Goal: Task Accomplishment & Management: Manage account settings

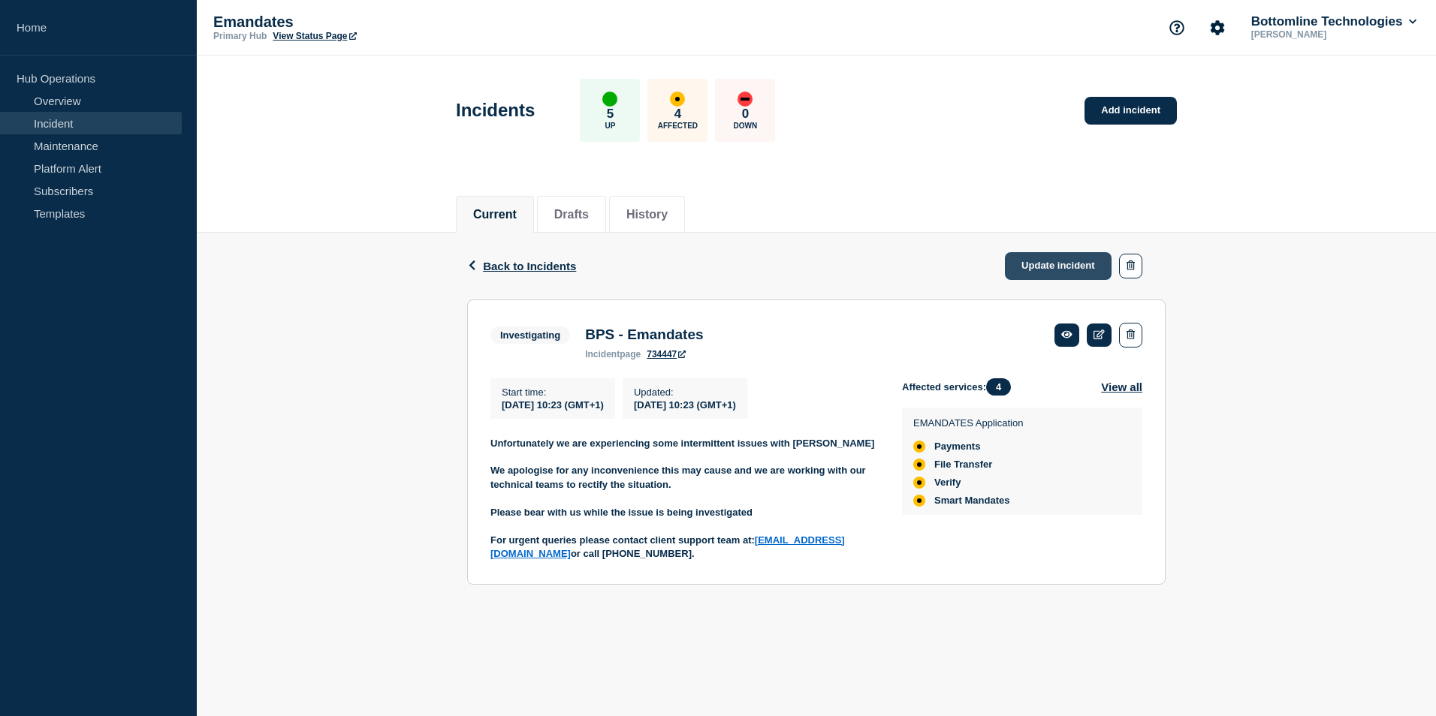
click at [1046, 270] on link "Update incident" at bounding box center [1058, 266] width 107 height 28
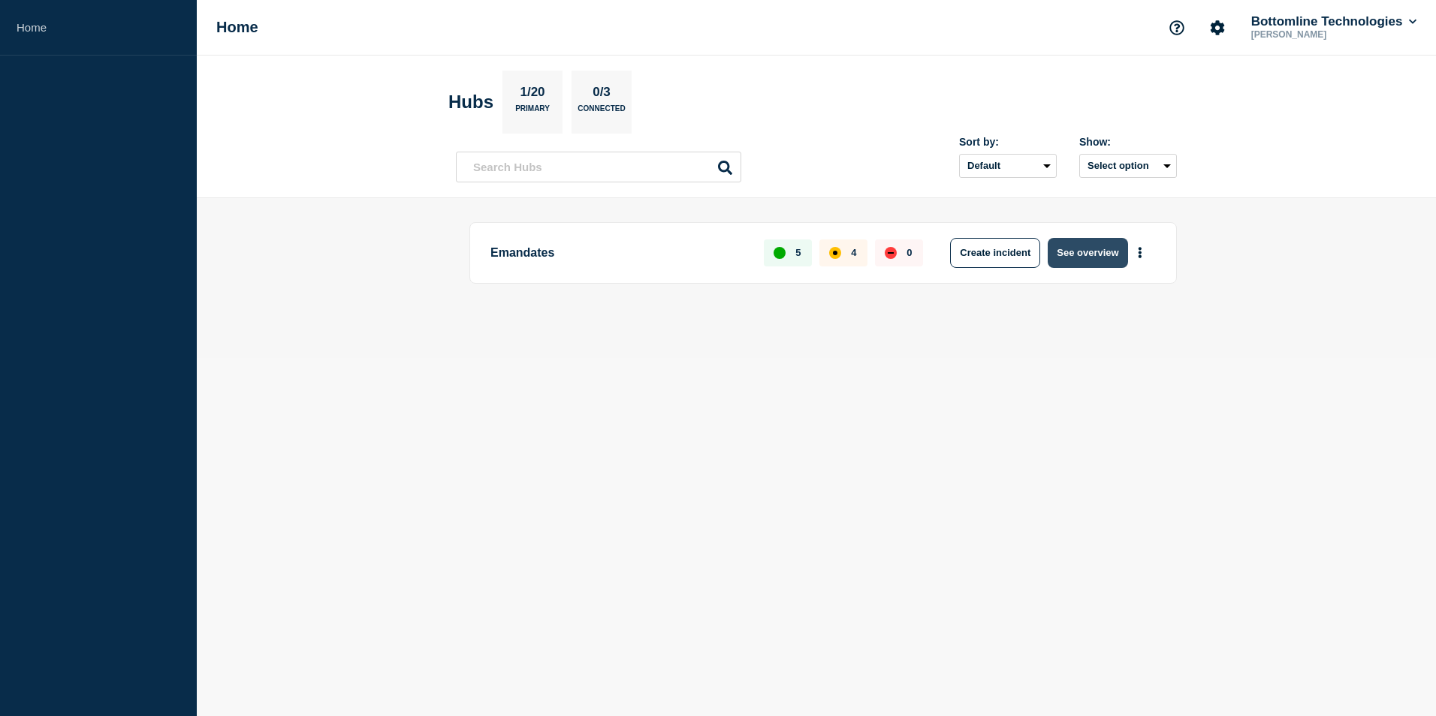
click at [1078, 256] on button "See overview" at bounding box center [1087, 253] width 80 height 30
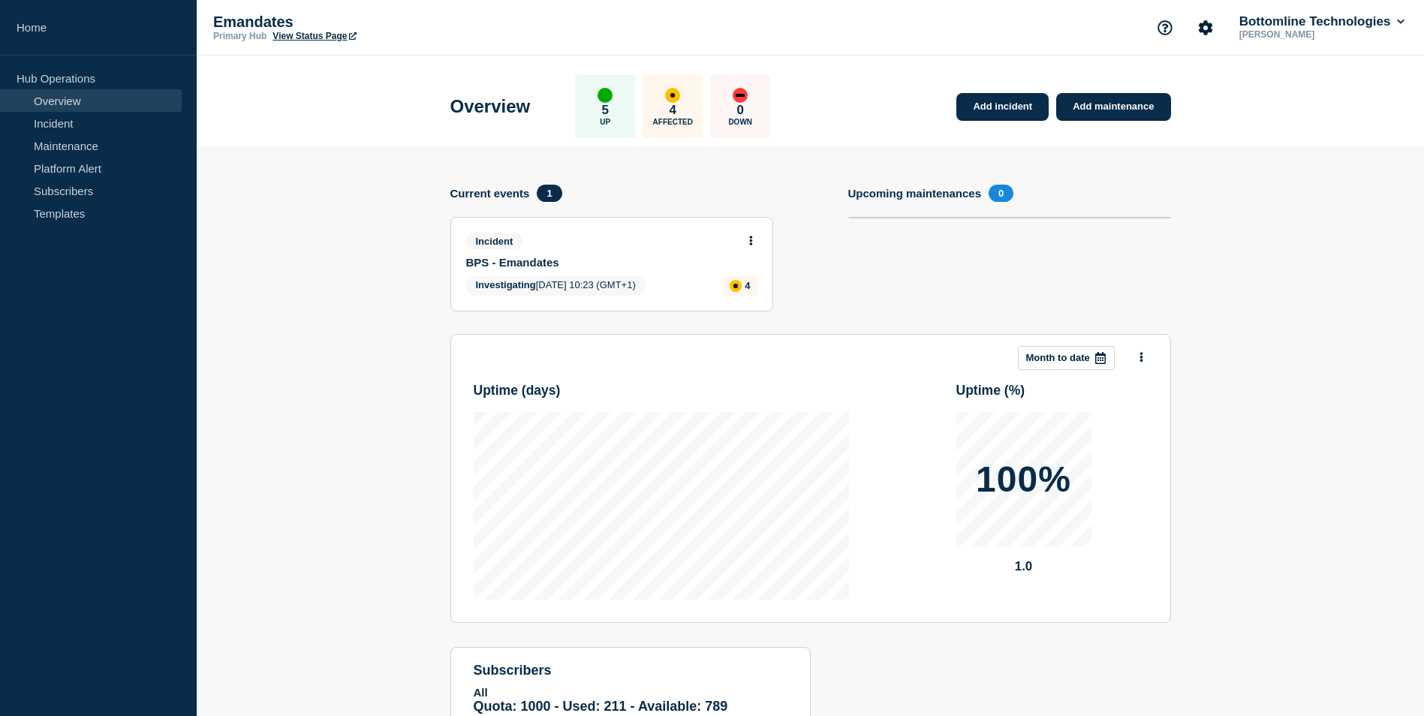
click at [659, 252] on div "Incident BPS - Emandates" at bounding box center [605, 251] width 279 height 36
click at [656, 267] on link "BPS - Emandates" at bounding box center [601, 262] width 271 height 13
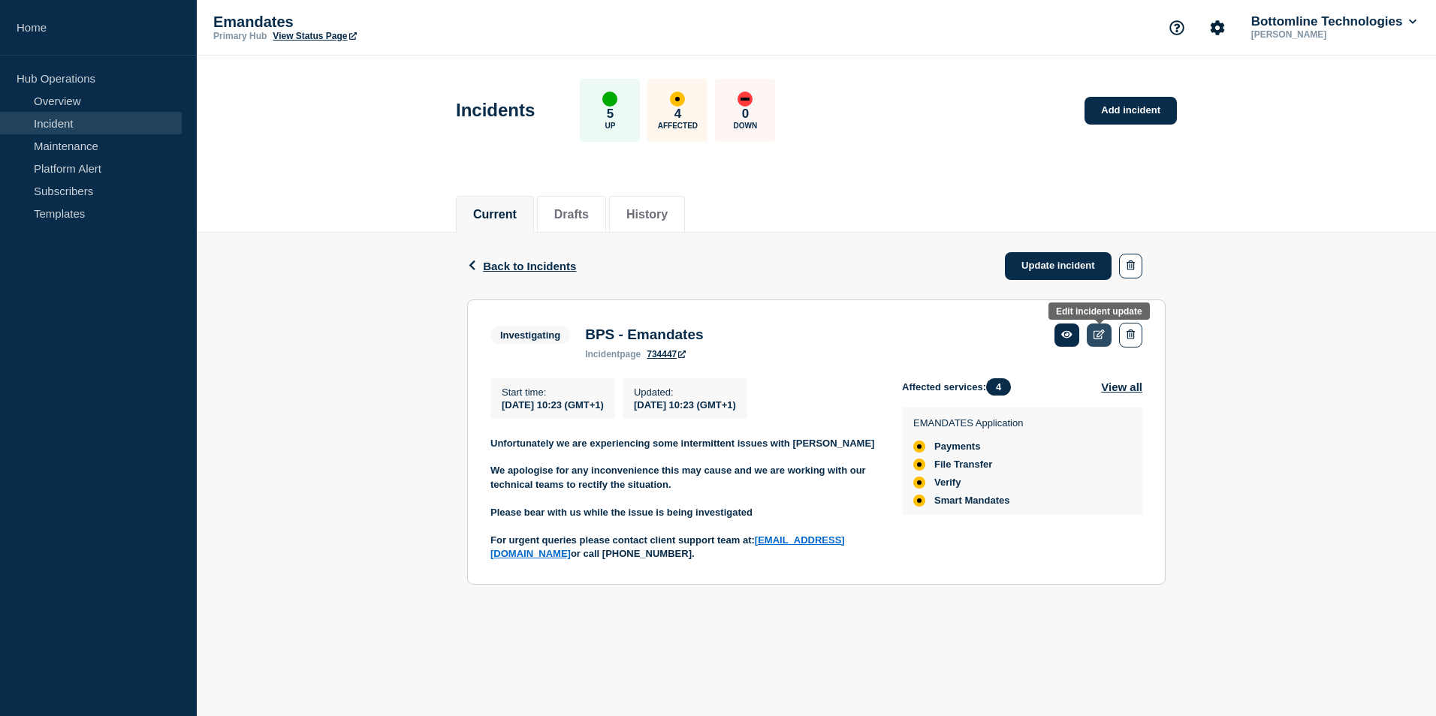
click at [1098, 340] on link at bounding box center [1098, 335] width 25 height 23
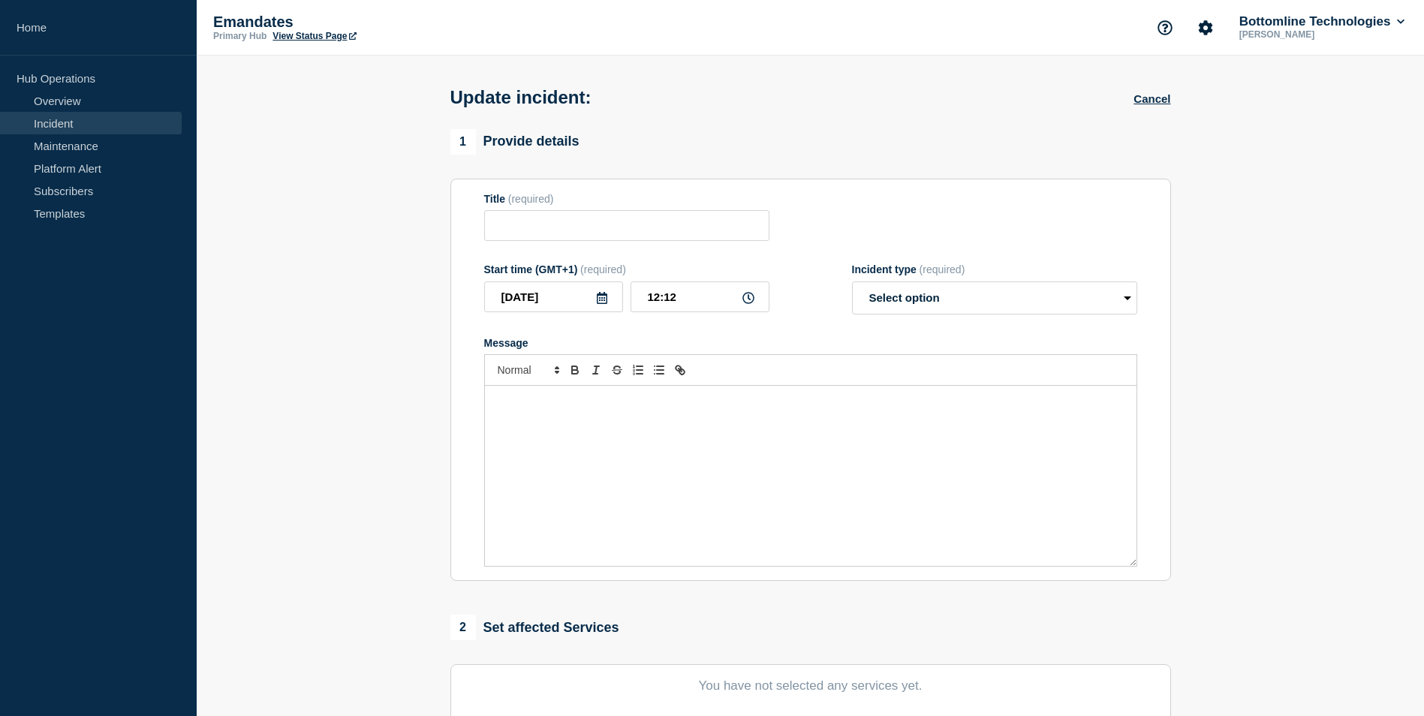
type input "BPS - Emandates"
type input "10:23"
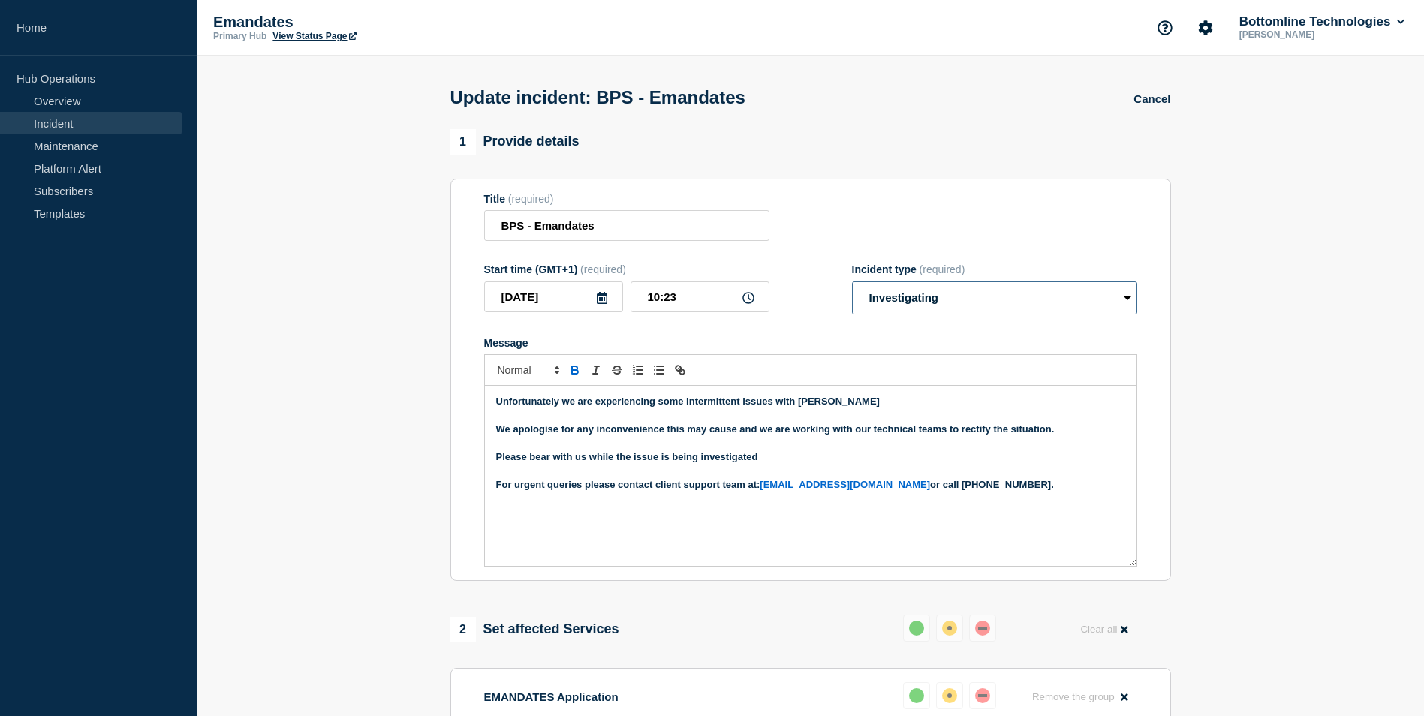
click at [1008, 301] on select "Select option Investigating Identified Monitoring Resolved" at bounding box center [994, 298] width 285 height 33
select select "resolved"
click at [852, 285] on select "Select option Investigating Identified Monitoring Resolved" at bounding box center [994, 298] width 285 height 33
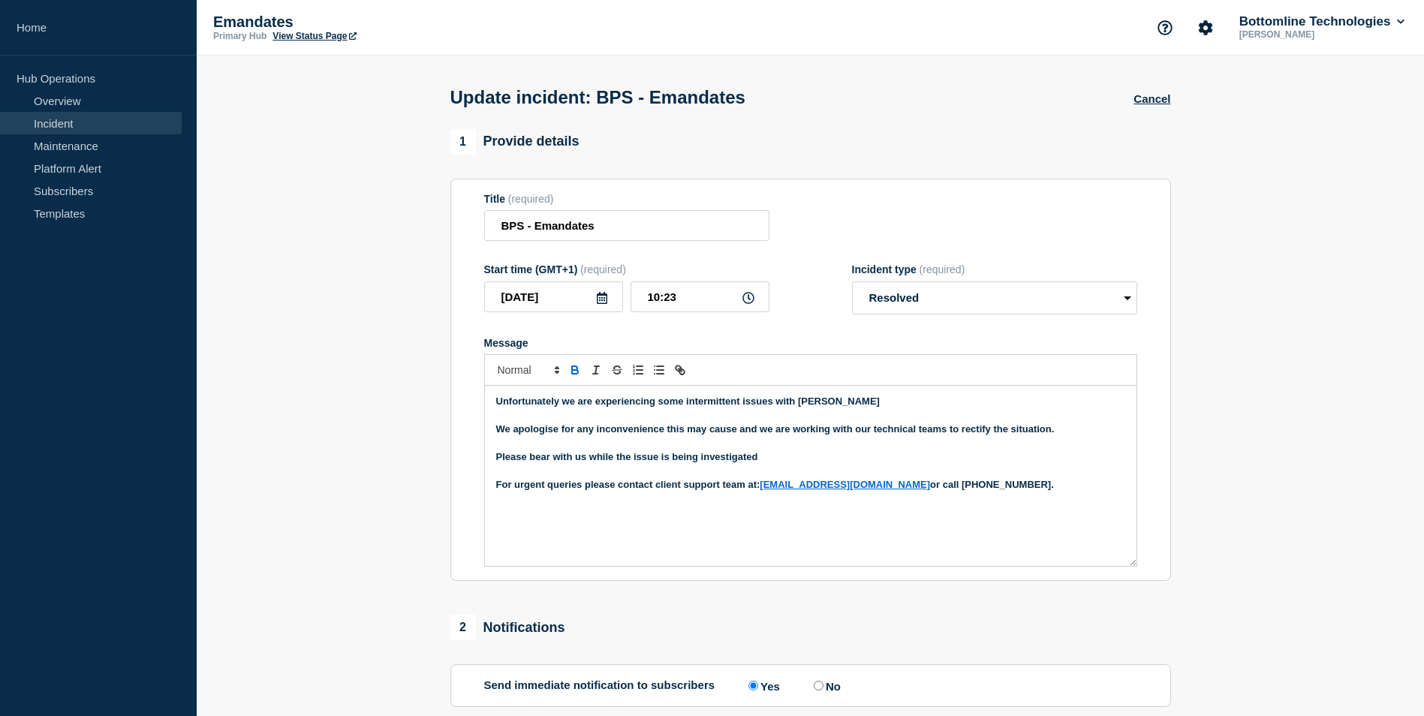
click at [499, 403] on strong "Unfortunately we are experiencing some intermittent issues with [PERSON_NAME]" at bounding box center [688, 401] width 384 height 11
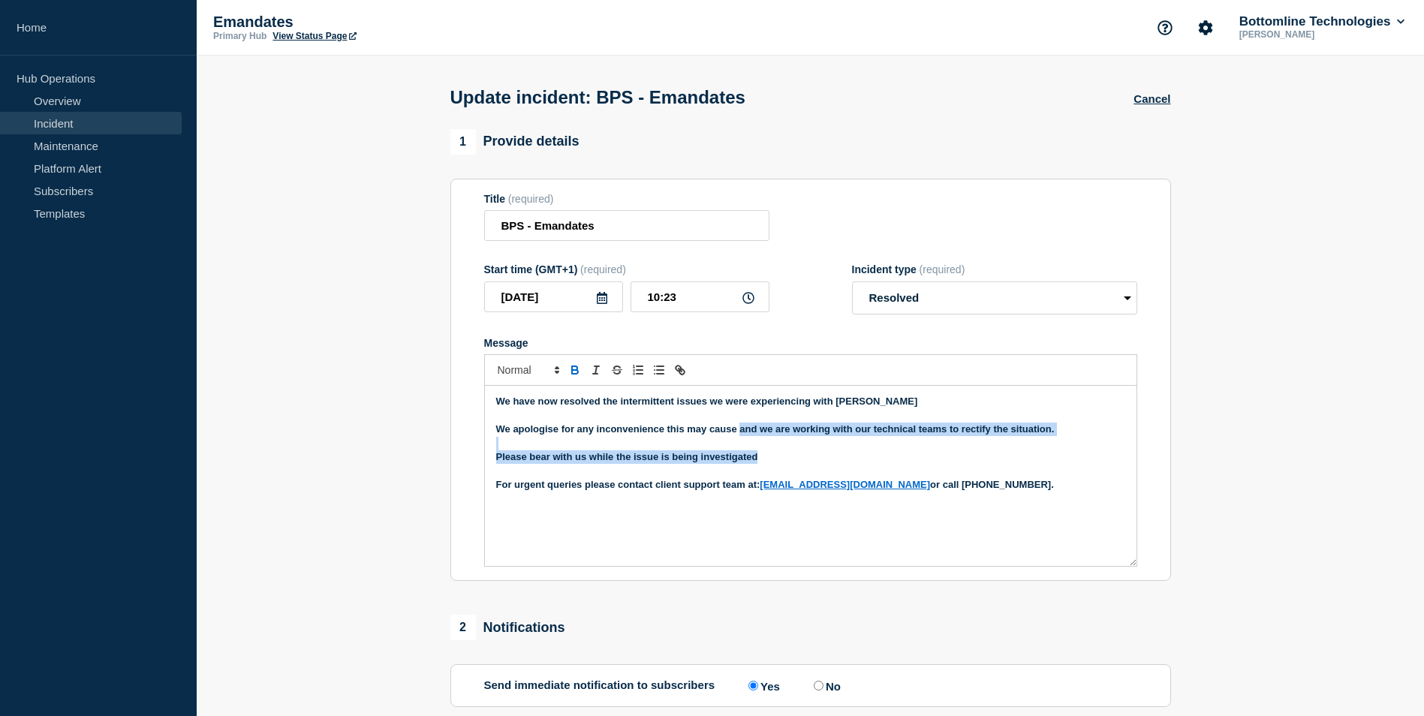
drag, startPoint x: 741, startPoint y: 433, endPoint x: 761, endPoint y: 457, distance: 31.0
click at [761, 457] on div "We have now resolved the intermittent issues we were experiencing with emandate…" at bounding box center [811, 476] width 652 height 180
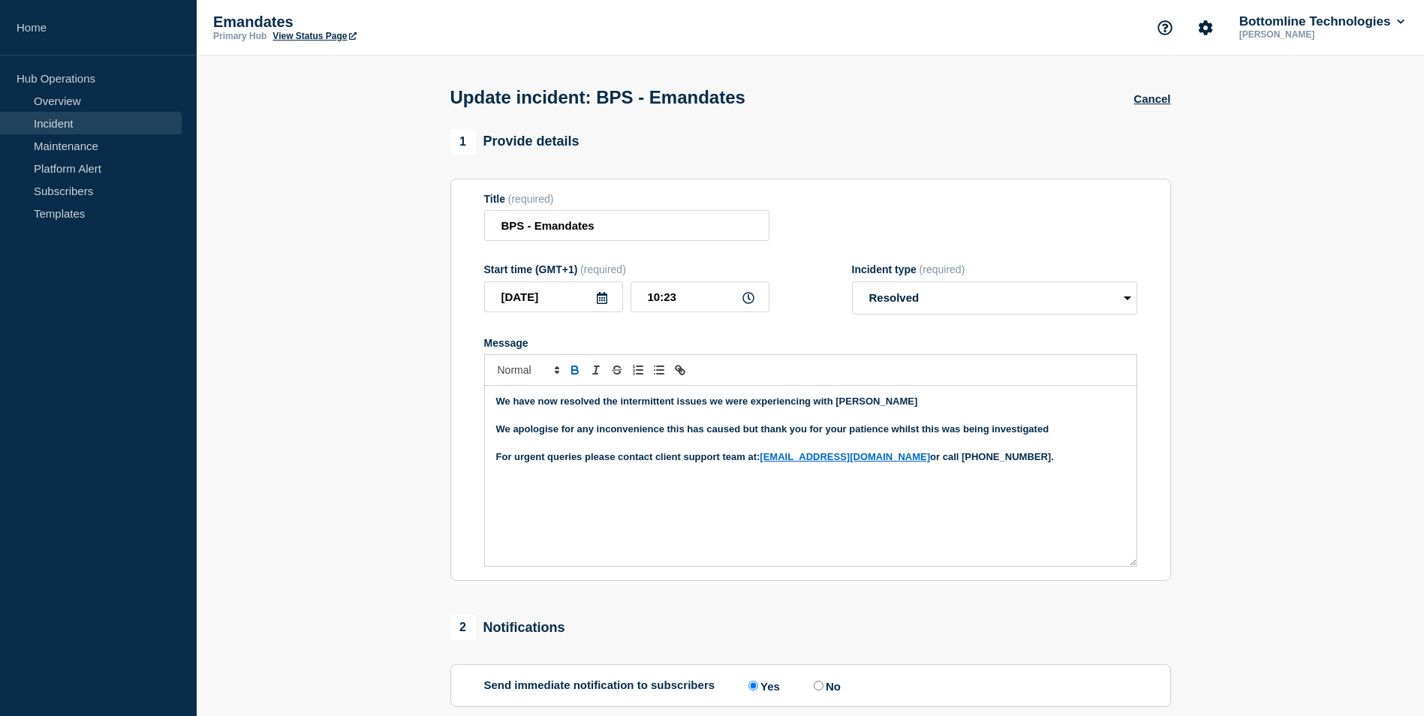
drag, startPoint x: 497, startPoint y: 459, endPoint x: 1044, endPoint y: 470, distance: 546.7
click at [1044, 470] on div "We have now resolved the intermittent issues we were experiencing with emandate…" at bounding box center [811, 476] width 652 height 180
drag, startPoint x: 496, startPoint y: 460, endPoint x: 890, endPoint y: 463, distance: 394.2
click at [890, 463] on p "If you do have any further queries please email us at BPS-Clientservices@bottom…" at bounding box center [810, 458] width 629 height 14
click at [574, 370] on icon "Toggle bold text" at bounding box center [574, 368] width 5 height 4
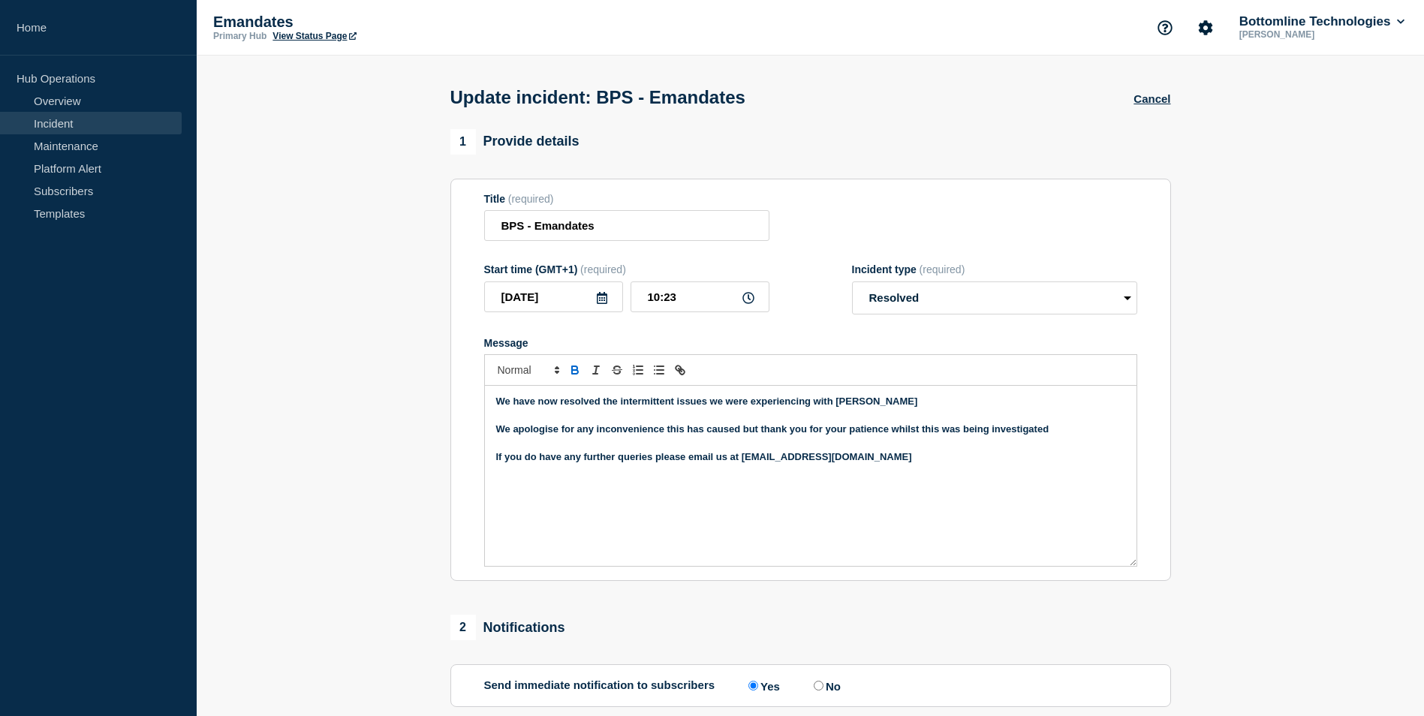
click at [737, 509] on div "We have now resolved the intermittent issues we were experiencing with emandate…" at bounding box center [811, 476] width 652 height 180
click at [689, 529] on div "We have now resolved the intermittent issues we were experiencing with emandate…" at bounding box center [811, 476] width 652 height 180
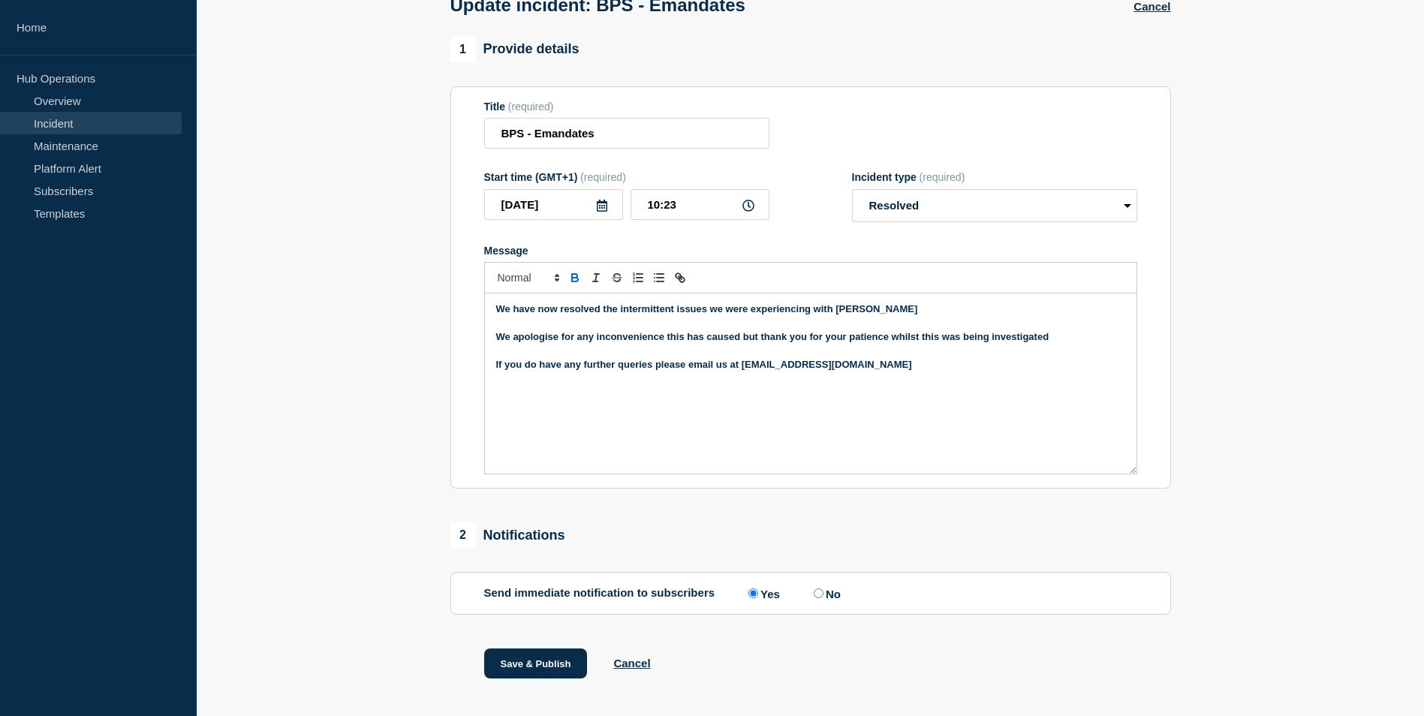
scroll to position [119, 0]
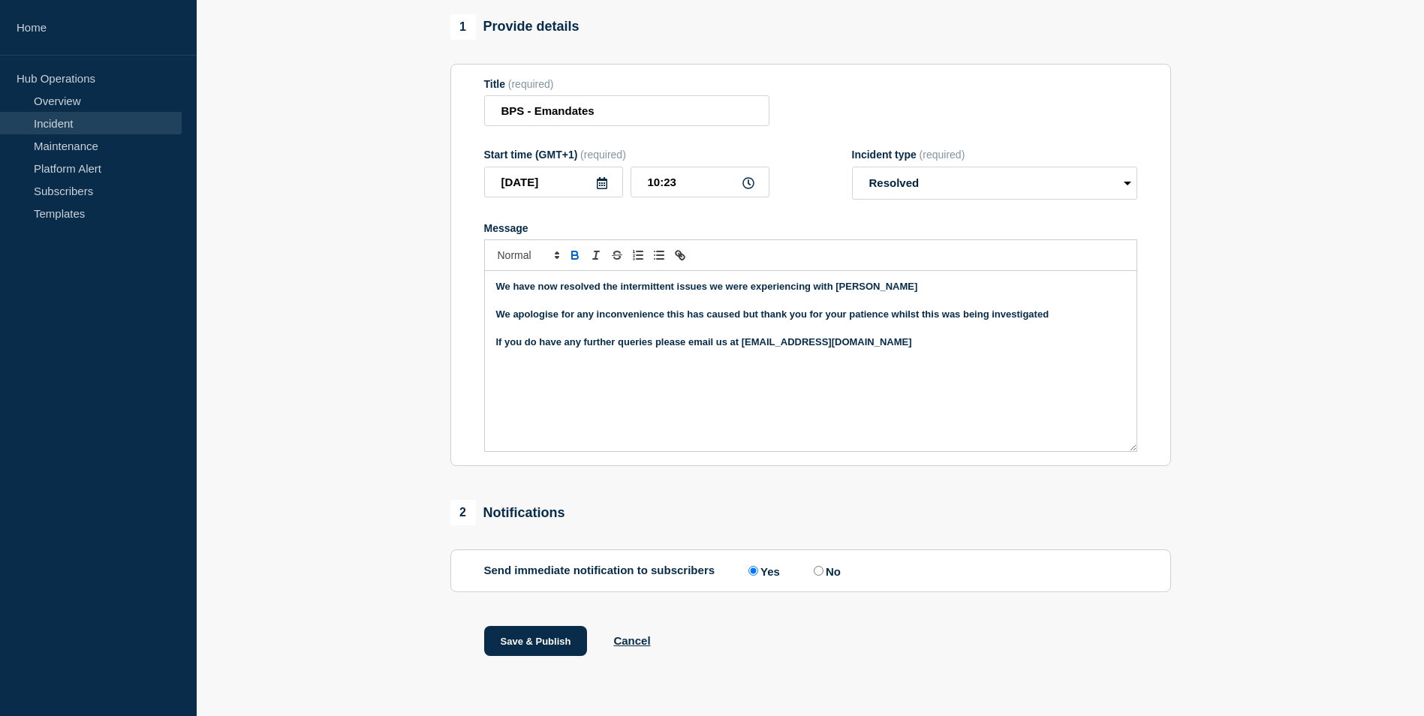
click at [742, 316] on strong "We apologise for any inconvenience this has caused but thank you for your patie…" at bounding box center [772, 314] width 553 height 11
click at [515, 634] on button "Save & Publish" at bounding box center [536, 641] width 104 height 30
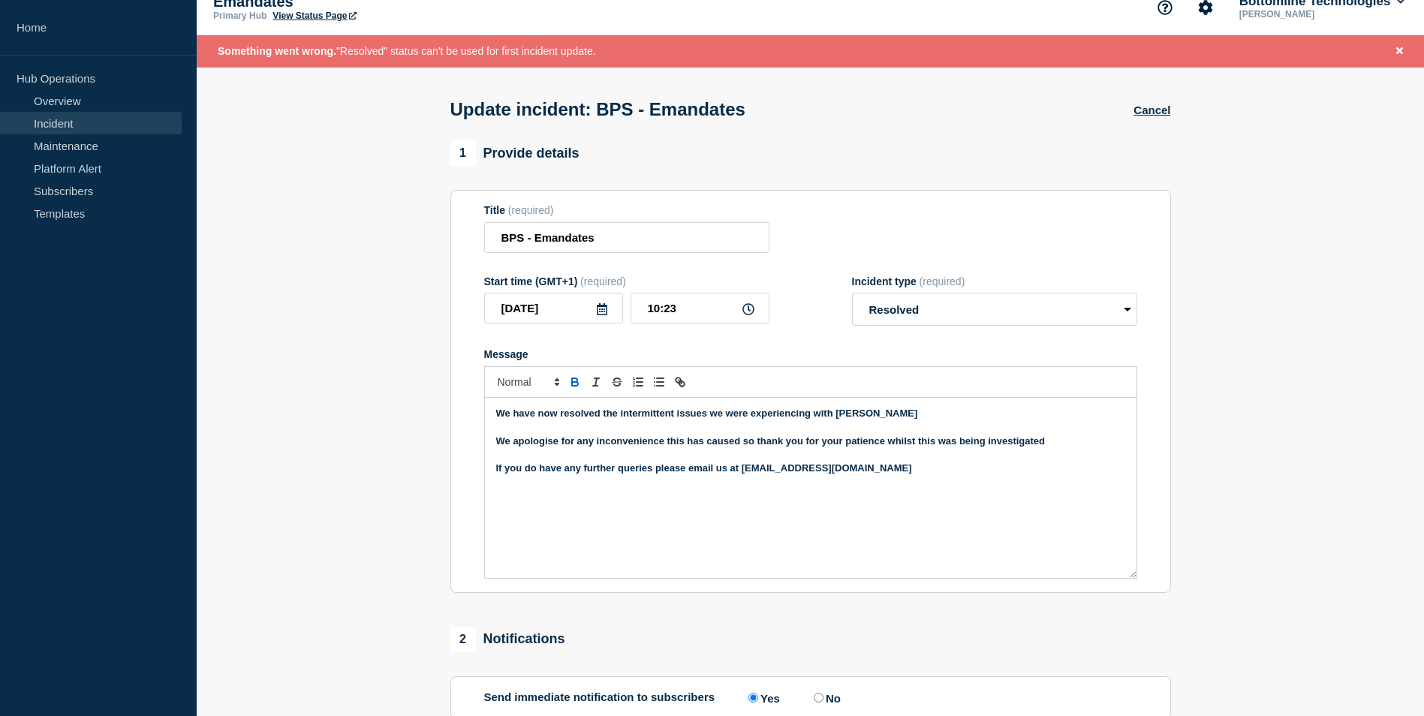
scroll to position [0, 0]
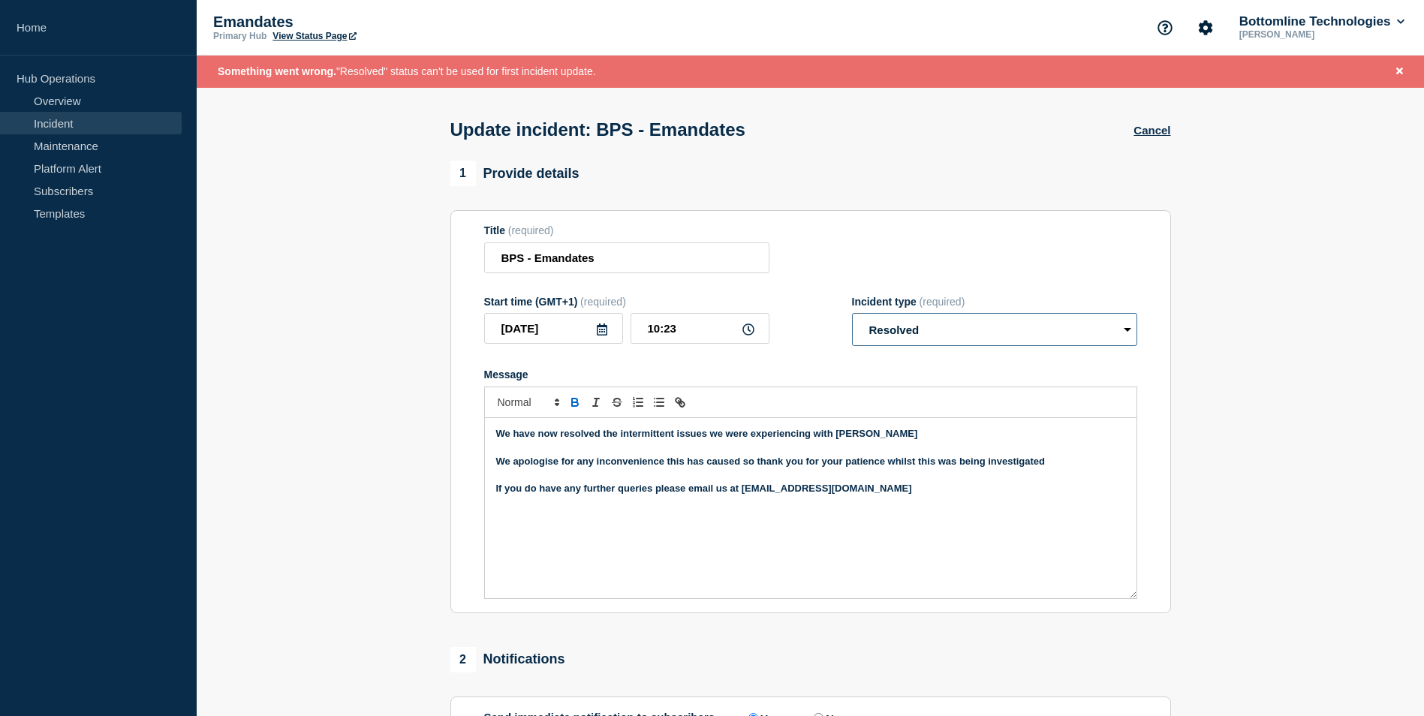
click at [963, 330] on select "Select option Investigating Identified Monitoring Resolved" at bounding box center [994, 329] width 285 height 33
select select "monitoring"
click at [852, 317] on select "Select option Investigating Identified Monitoring Resolved" at bounding box center [994, 329] width 285 height 33
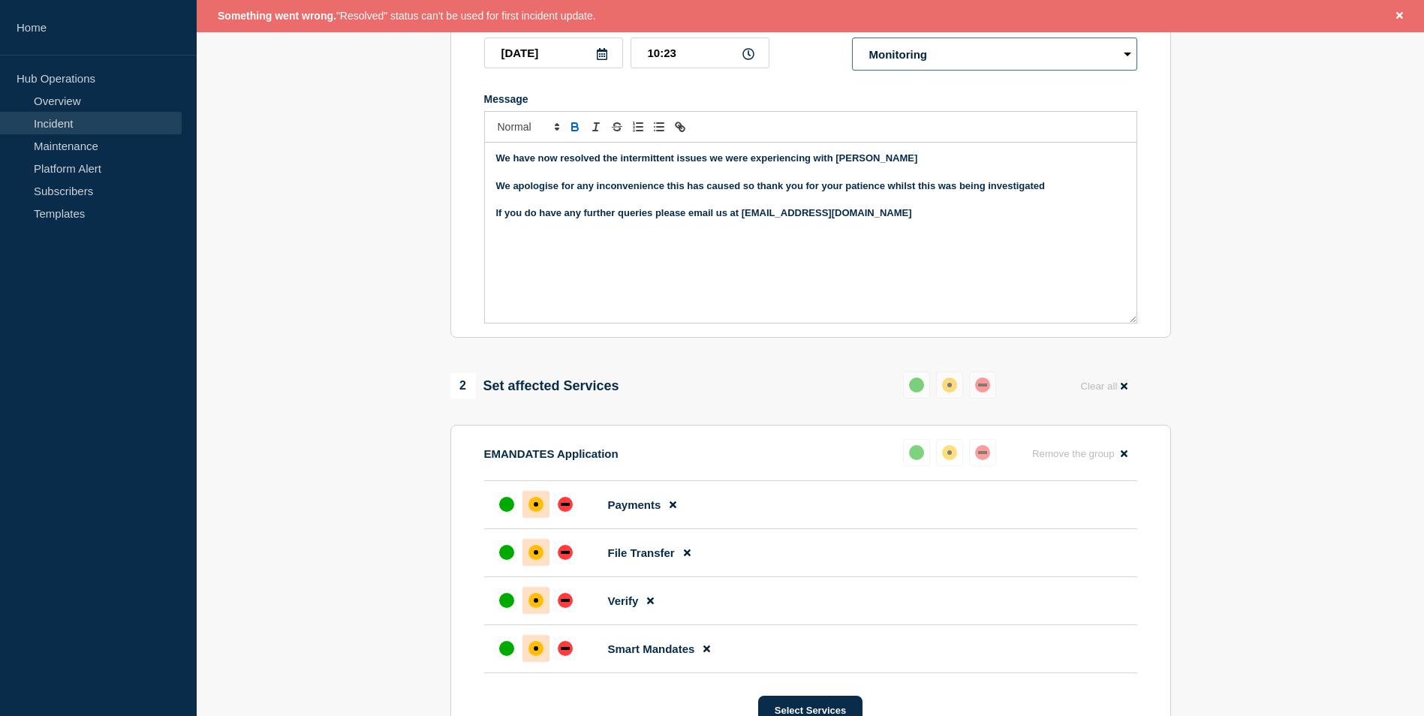
scroll to position [300, 0]
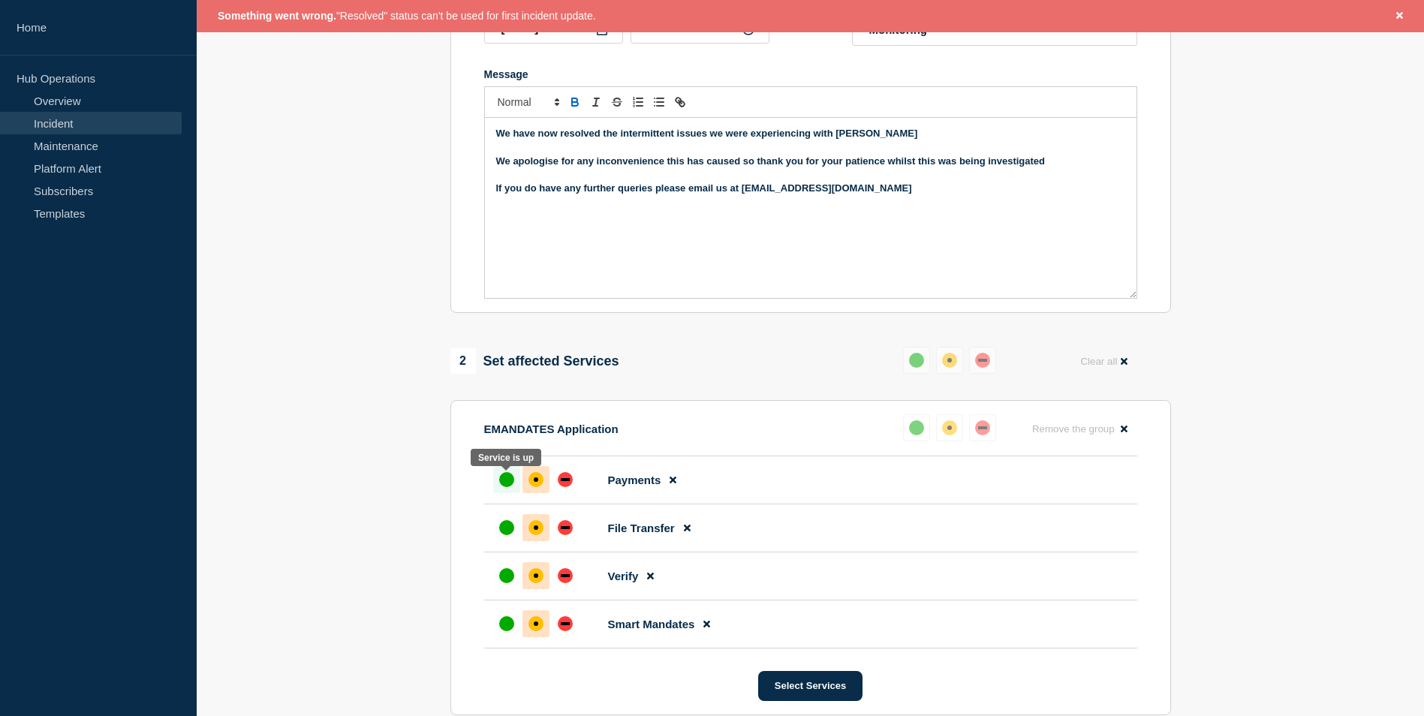
click at [501, 484] on div "up" at bounding box center [506, 479] width 15 height 15
click at [502, 527] on div "up" at bounding box center [506, 527] width 15 height 15
click at [505, 574] on div "up" at bounding box center [506, 575] width 15 height 15
click at [502, 623] on div "up" at bounding box center [506, 623] width 15 height 15
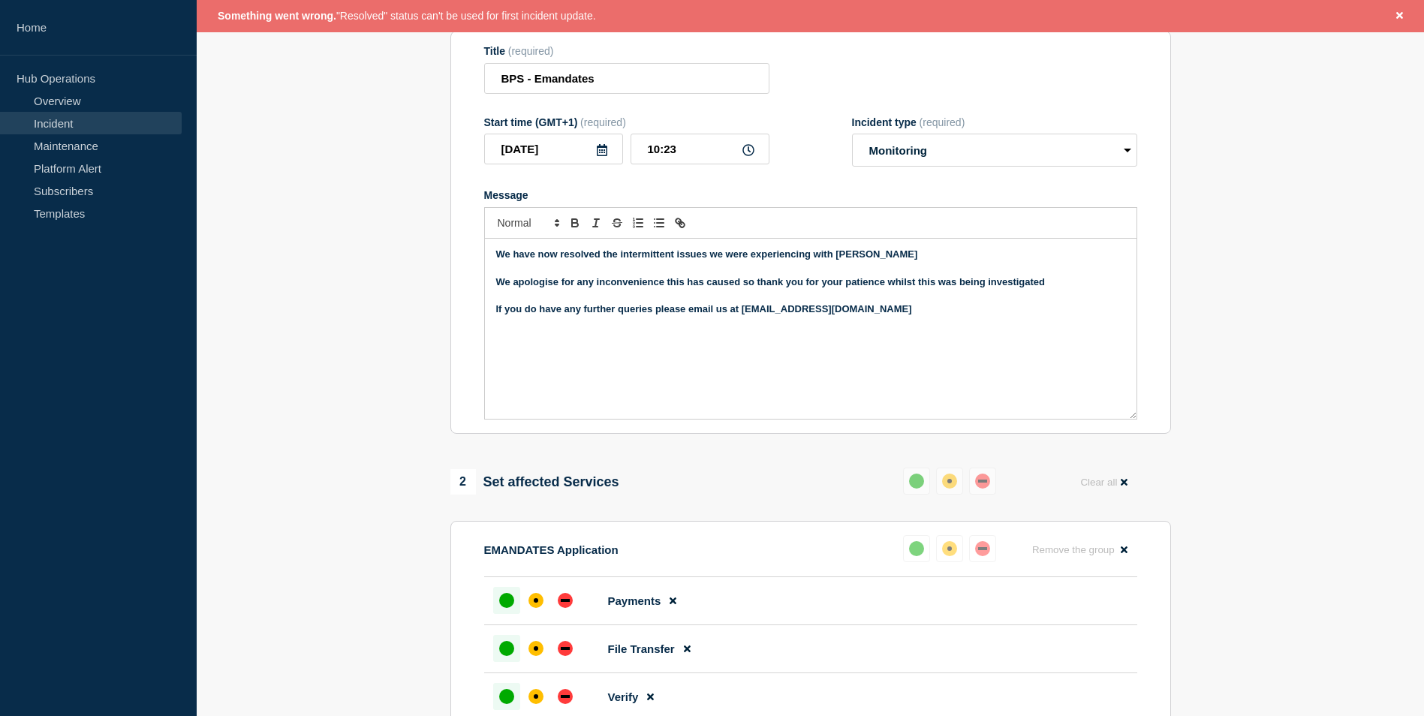
scroll to position [150, 0]
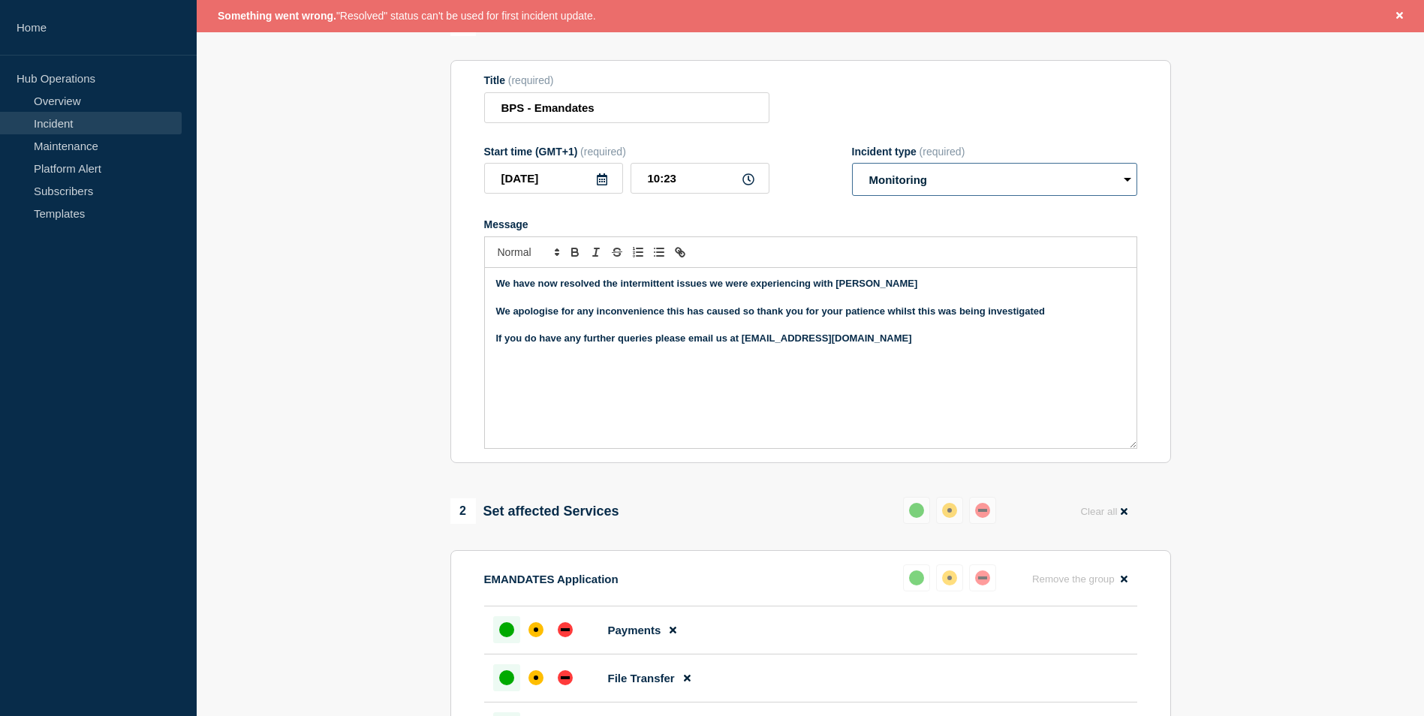
click at [958, 184] on select "Select option Investigating Identified Monitoring Resolved" at bounding box center [994, 179] width 285 height 33
click at [1248, 429] on section "1 Provide details Title (required) BPS - Emandates Start time (GMT+1) (required…" at bounding box center [811, 552] width 1228 height 1083
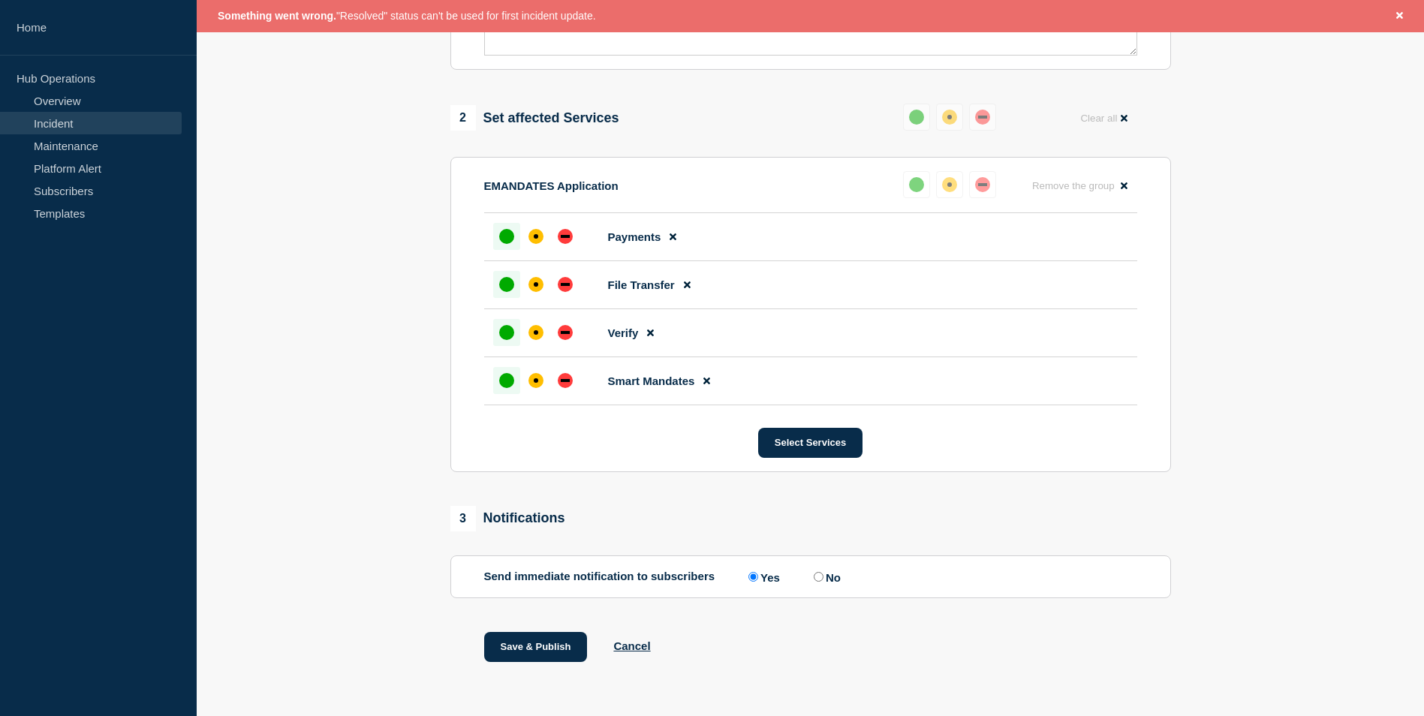
scroll to position [553, 0]
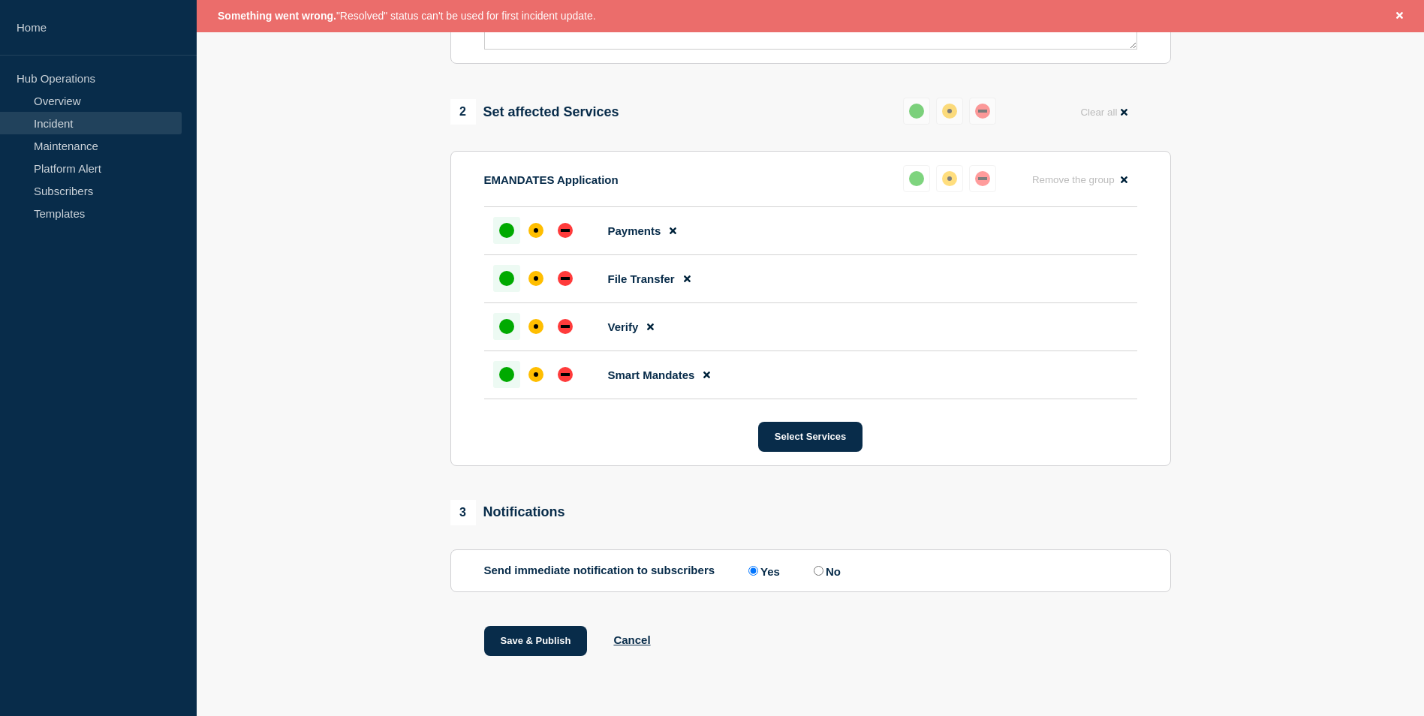
drag, startPoint x: 536, startPoint y: 638, endPoint x: 684, endPoint y: 706, distance: 162.6
click at [672, 706] on main "Update incident: BPS - Emandates Cancel 1 Provide details Title (required) BPS …" at bounding box center [811, 127] width 1228 height 1178
click at [537, 641] on button "Save & Publish" at bounding box center [536, 641] width 104 height 30
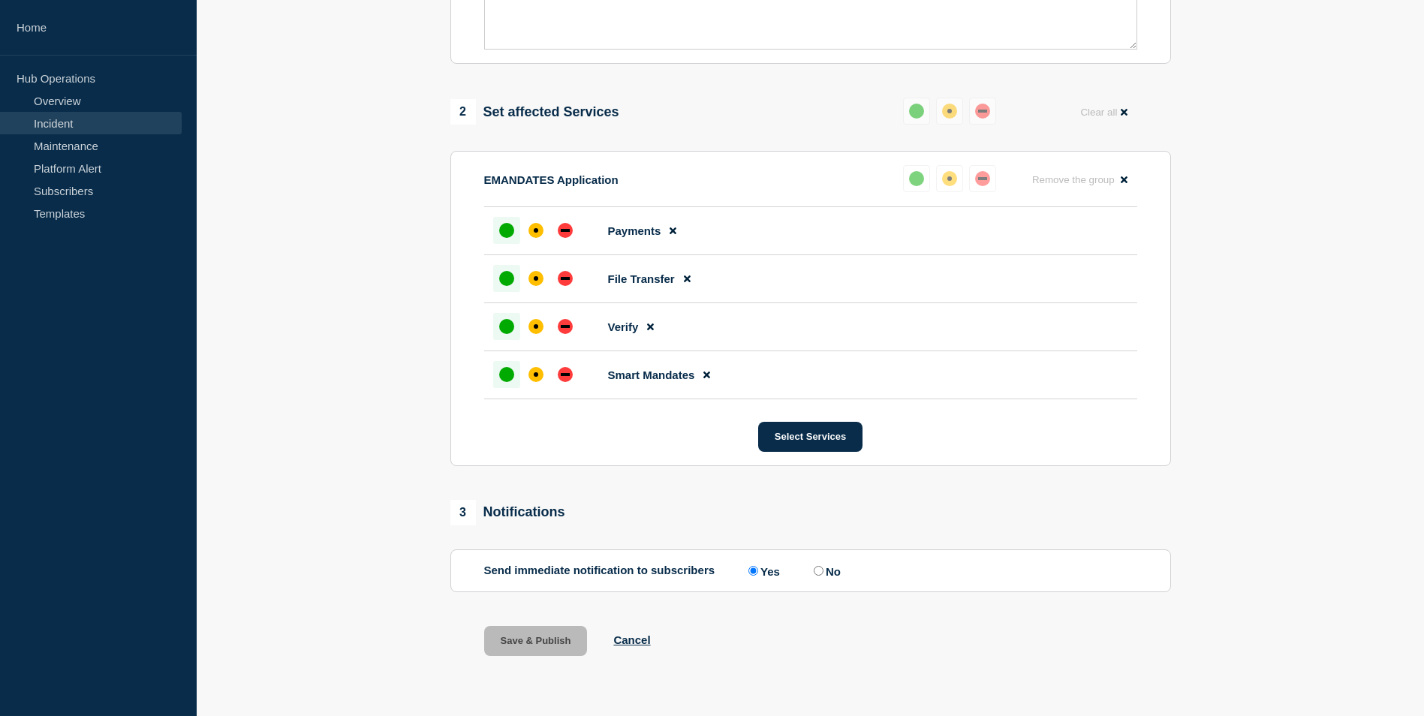
scroll to position [521, 0]
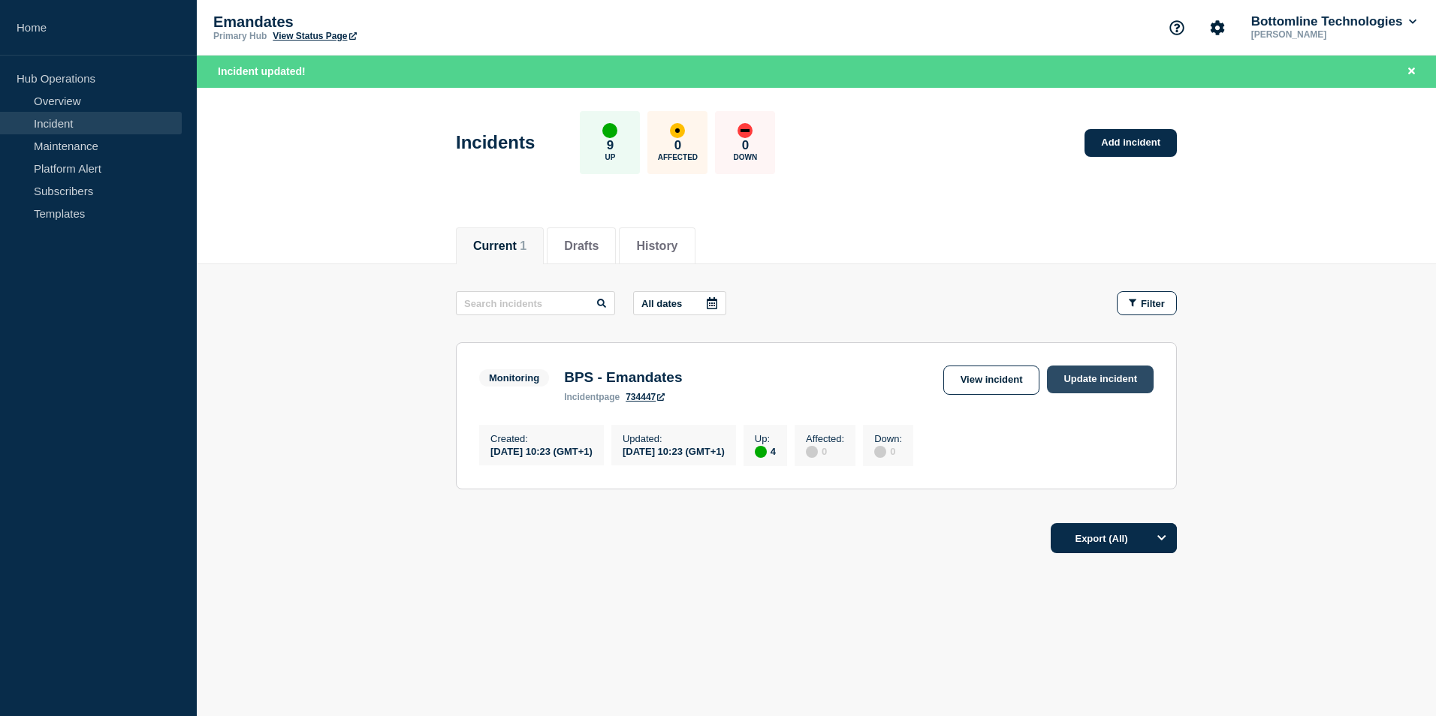
click at [1109, 378] on link "Update incident" at bounding box center [1100, 380] width 107 height 28
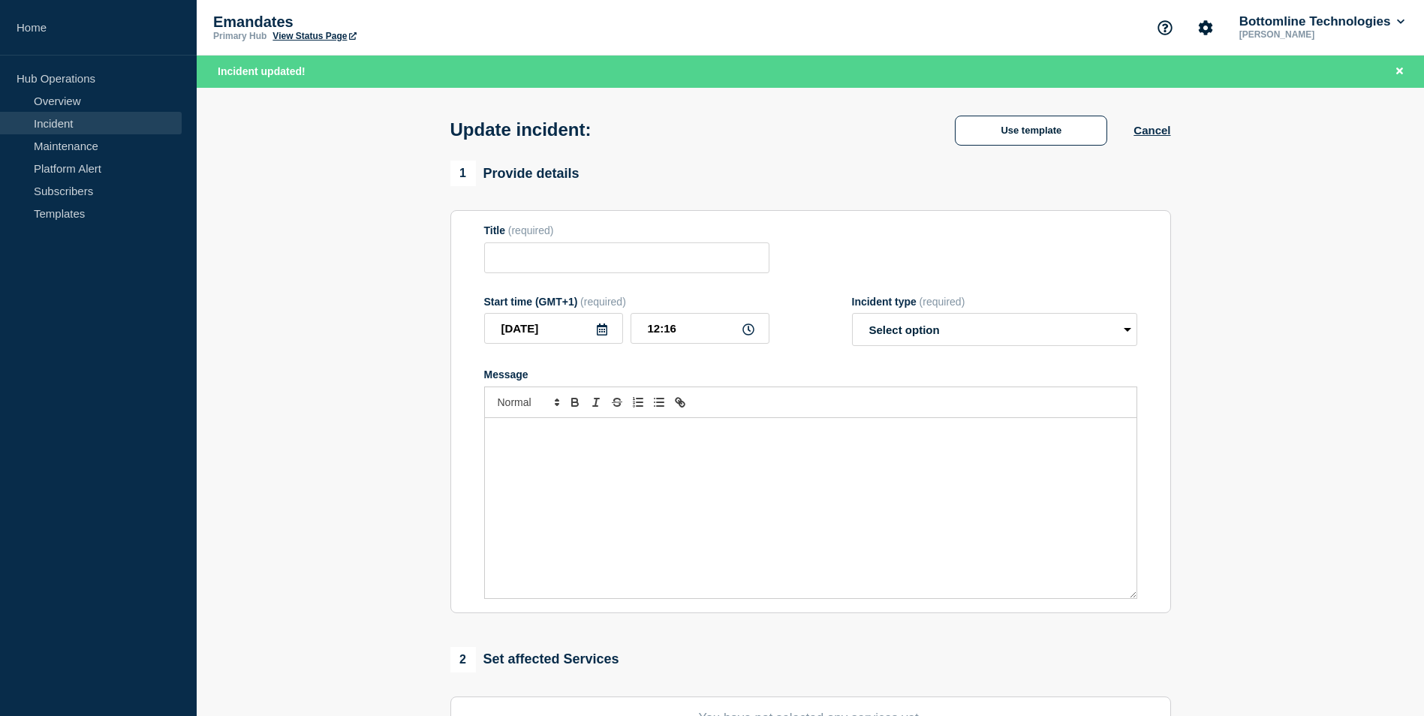
type input "BPS - Emandates"
click at [1012, 333] on select "Select option Investigating Identified Monitoring Resolved" at bounding box center [994, 329] width 285 height 33
select select "resolved"
click at [852, 317] on select "Select option Investigating Identified Monitoring Resolved" at bounding box center [994, 329] width 285 height 33
click at [1155, 133] on button "Cancel" at bounding box center [1152, 130] width 37 height 13
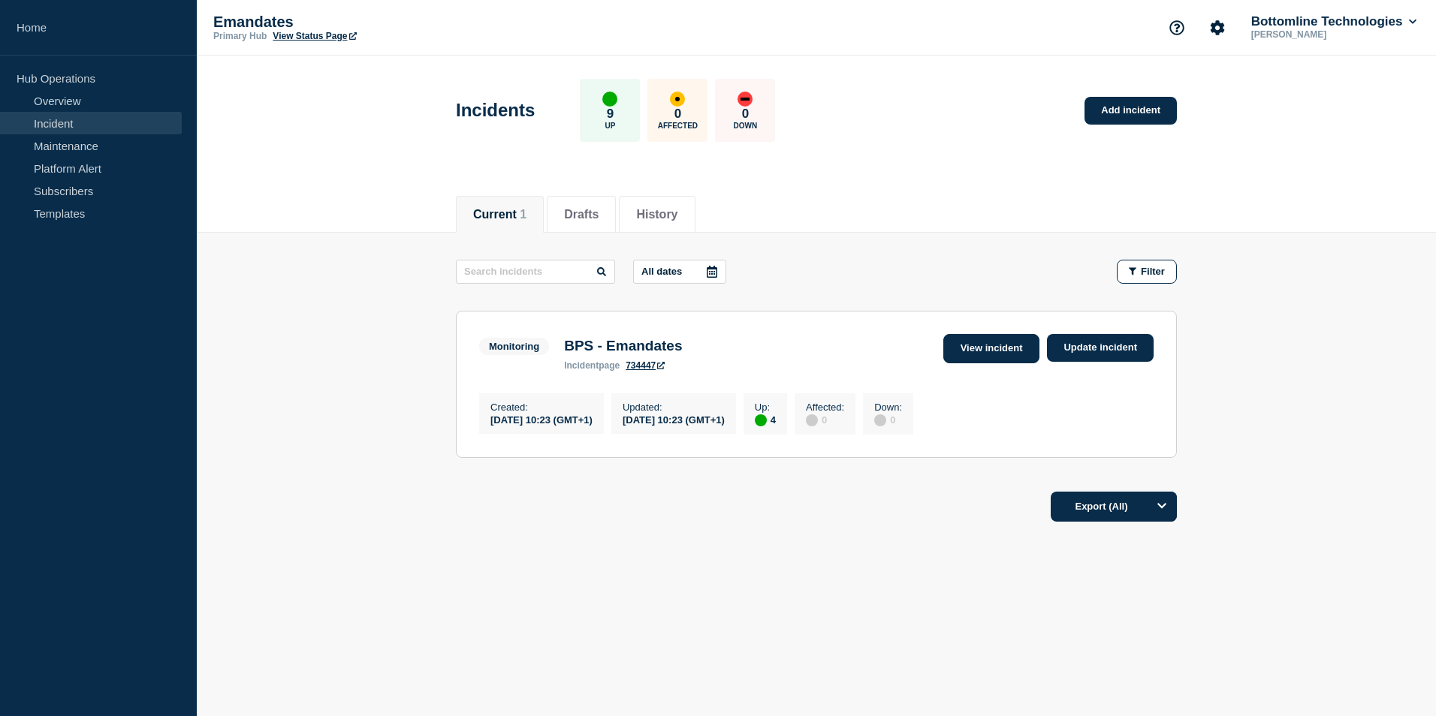
click at [984, 347] on link "View incident" at bounding box center [991, 348] width 97 height 29
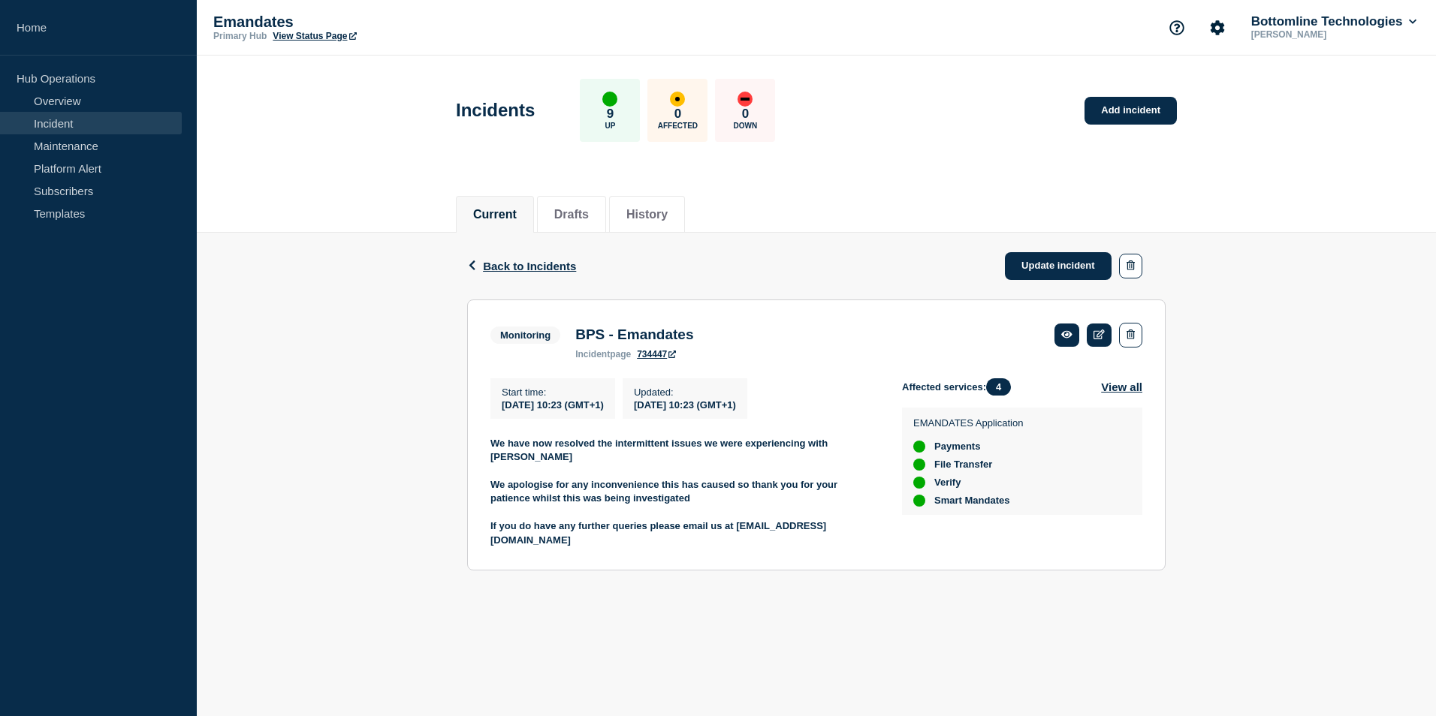
click at [490, 465] on section "Monitoring BPS - Emandates incident page 734447 Start time : 2025-10-14 10:23 (…" at bounding box center [816, 436] width 698 height 272
click at [493, 448] on strong "We have now resolved the intermittent issues we were experiencing with emandates" at bounding box center [660, 450] width 340 height 25
drag, startPoint x: 485, startPoint y: 443, endPoint x: 680, endPoint y: 541, distance: 218.6
click at [680, 541] on section "Monitoring BPS - Emandates incident page 734447 Start time : 2025-10-14 10:23 (…" at bounding box center [816, 436] width 698 height 272
drag, startPoint x: 680, startPoint y: 541, endPoint x: 565, endPoint y: 487, distance: 127.3
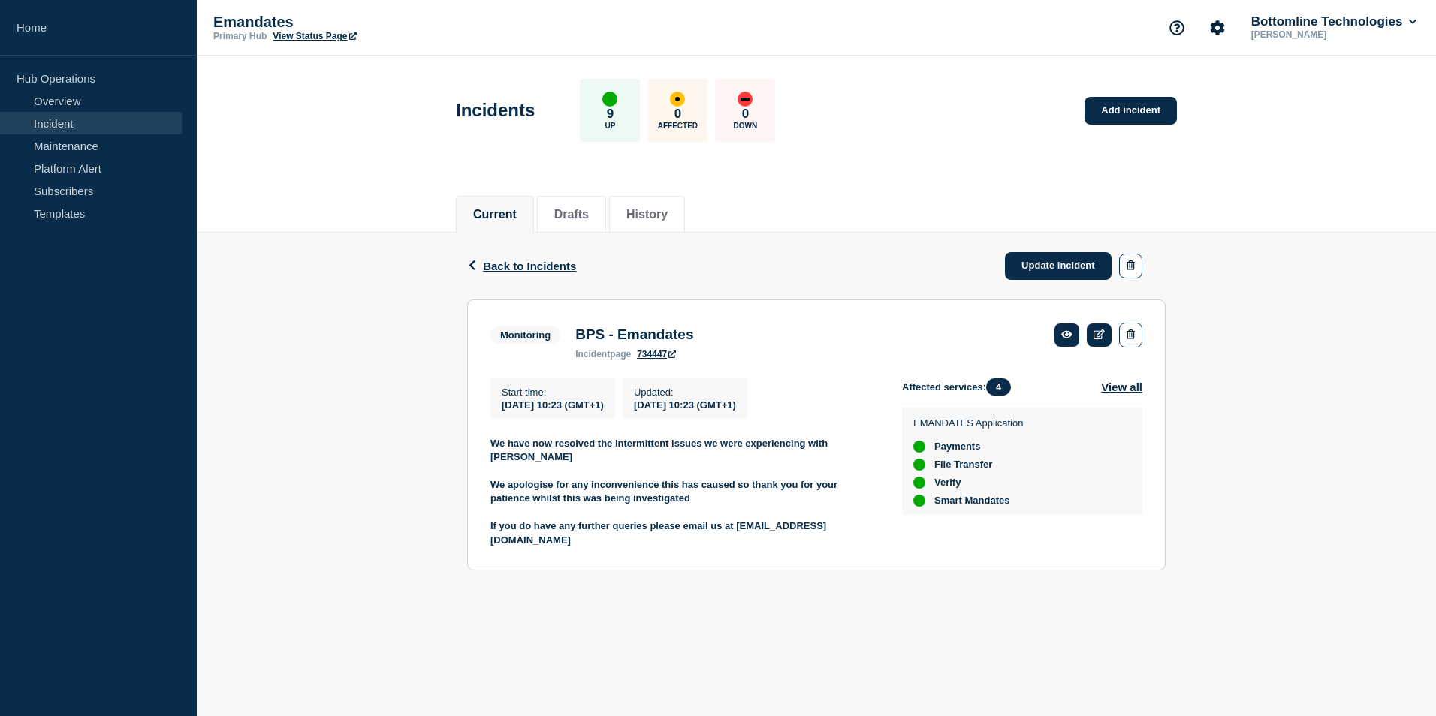
copy div "We have now resolved the intermittent issues we were experiencing with emandate…"
click at [671, 591] on div "Back Back to Incidents Update incident Monitoring BPS - Emandates Start time 20…" at bounding box center [816, 413] width 721 height 361
